Goal: Book appointment/travel/reservation

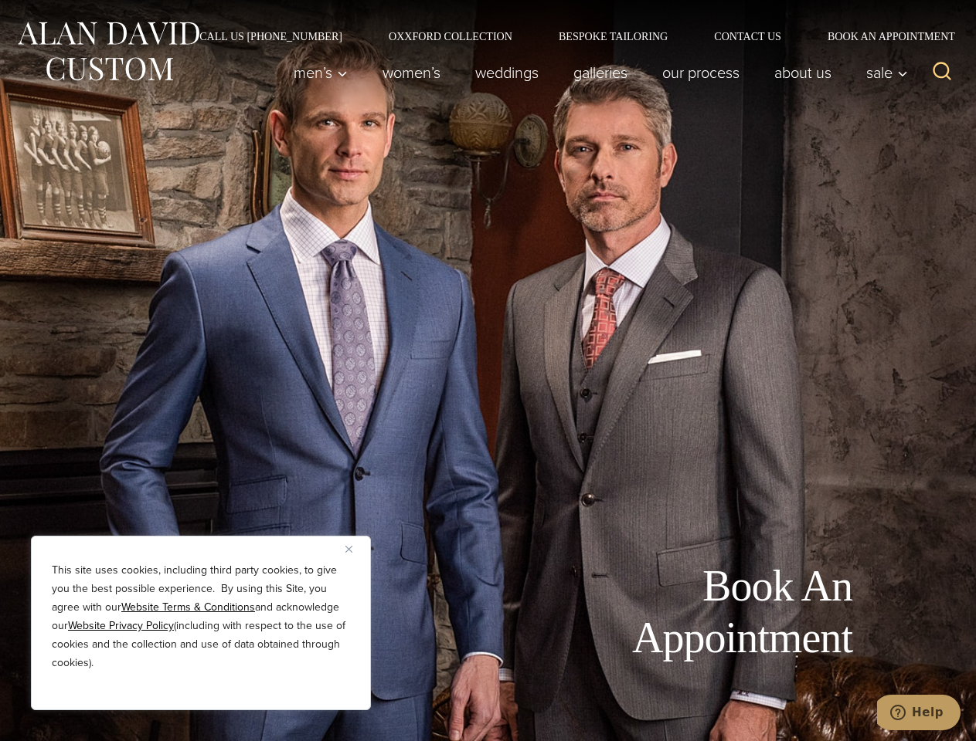
click at [487, 371] on div "Book An Appointment" at bounding box center [488, 370] width 976 height 741
click at [355, 549] on button "Close" at bounding box center [354, 549] width 19 height 19
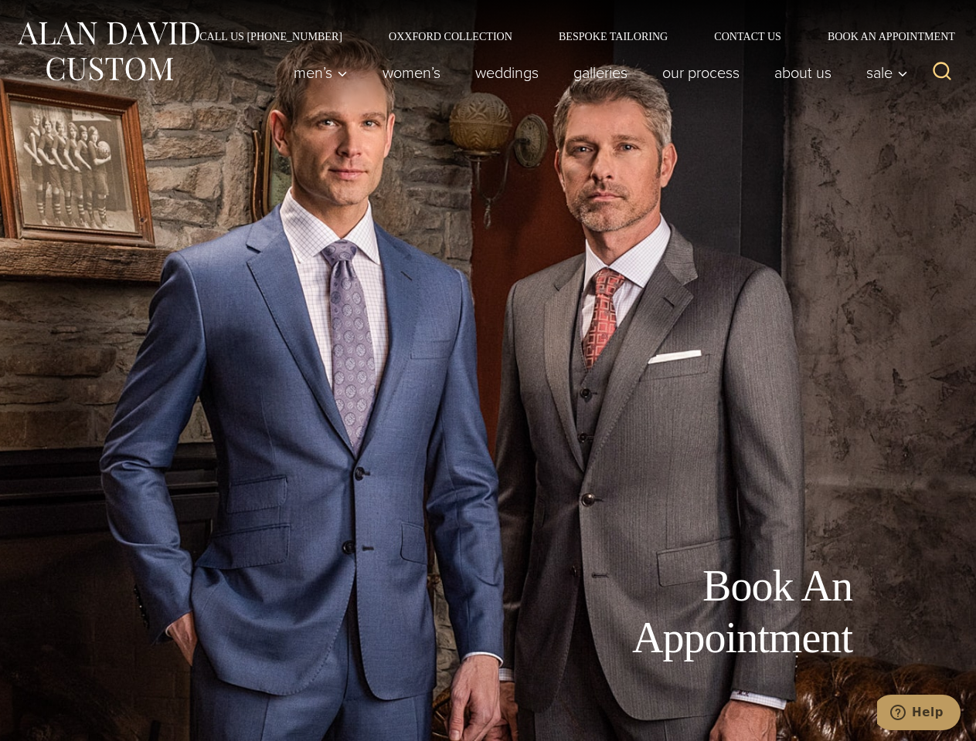
click at [201, 690] on div "Book An Appointment" at bounding box center [464, 643] width 898 height 165
click at [942, 73] on icon "Search" at bounding box center [942, 71] width 22 height 22
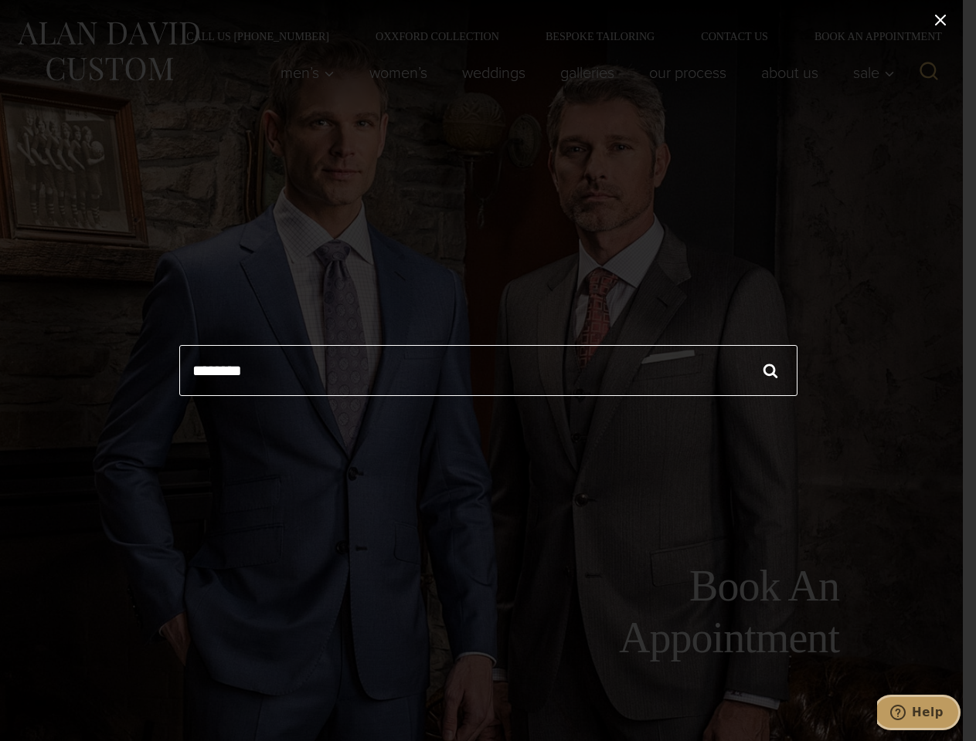
click at [905, 713] on icon "Help" at bounding box center [897, 712] width 15 height 15
